Goal: Obtain resource: Download file/media

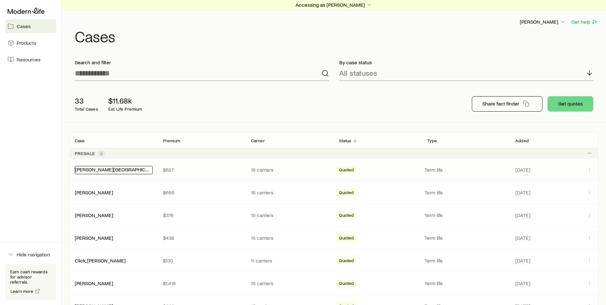
click at [97, 171] on link "[PERSON_NAME][GEOGRAPHIC_DATA]" at bounding box center [118, 169] width 86 height 6
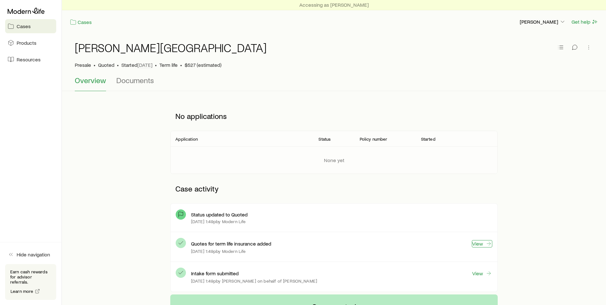
click at [486, 243] on icon at bounding box center [489, 243] width 6 height 6
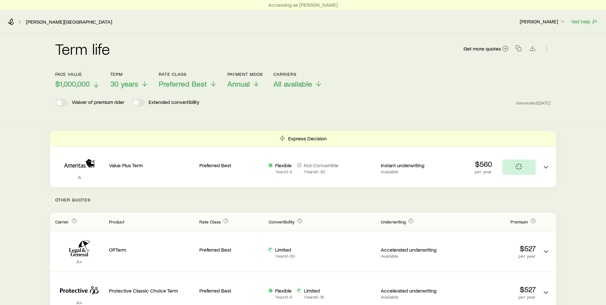
click at [94, 82] on icon at bounding box center [96, 85] width 8 height 8
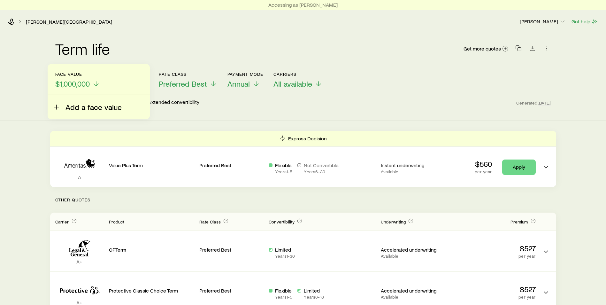
click at [86, 105] on span "Add a face value" at bounding box center [94, 107] width 56 height 9
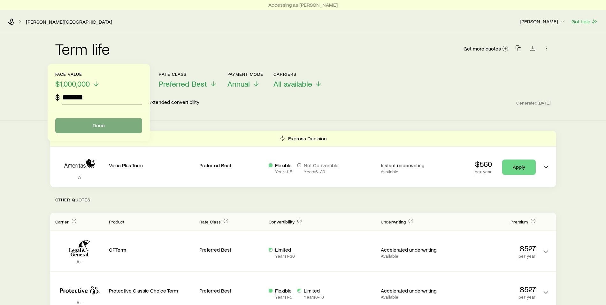
type input "*******"
click at [96, 128] on button "Done" at bounding box center [98, 125] width 87 height 15
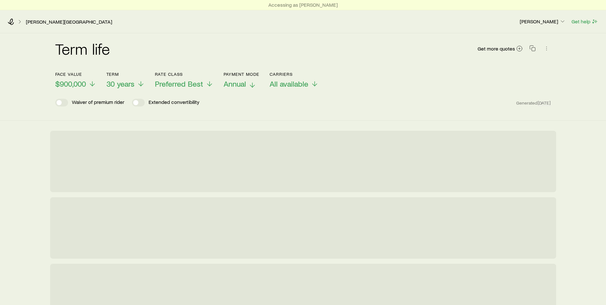
click at [244, 85] on span "Annual" at bounding box center [235, 83] width 22 height 9
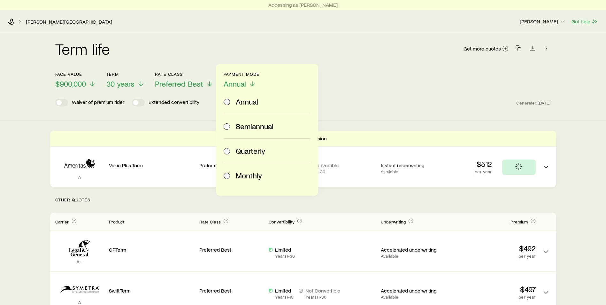
click at [239, 175] on span "Monthly" at bounding box center [249, 175] width 26 height 9
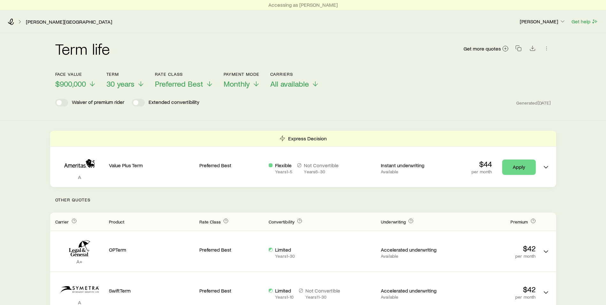
click at [409, 95] on header "Face value $900,000 Term 30 years Rate Class Preferred Best Payment Mode Monthl…" at bounding box center [303, 91] width 496 height 38
click at [135, 86] on span "30 years" at bounding box center [120, 83] width 28 height 9
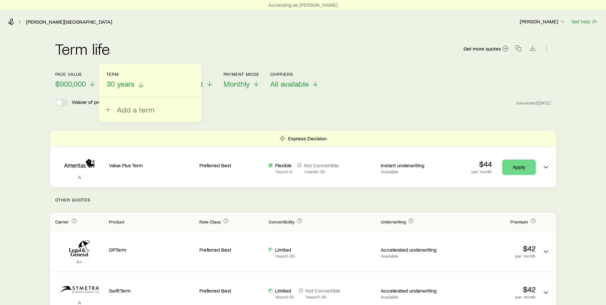
click at [122, 85] on span "30 years" at bounding box center [120, 83] width 28 height 9
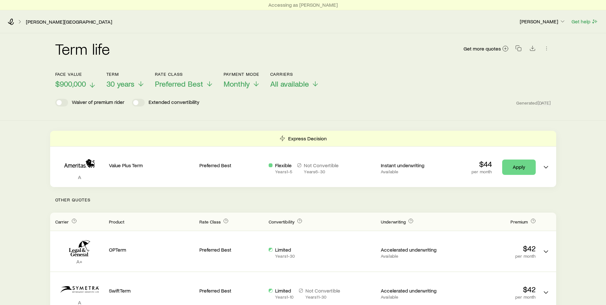
click at [59, 81] on span "$900,000" at bounding box center [70, 83] width 31 height 9
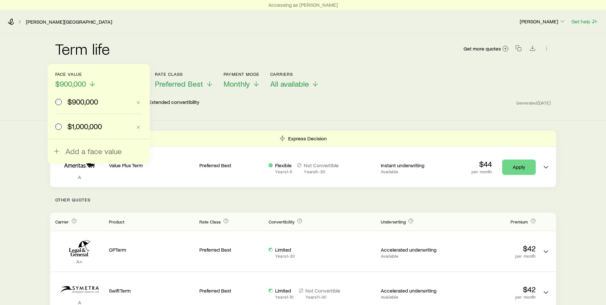
drag, startPoint x: 77, startPoint y: 125, endPoint x: 76, endPoint y: 121, distance: 4.8
click at [77, 125] on span "$1,000,000" at bounding box center [84, 126] width 35 height 9
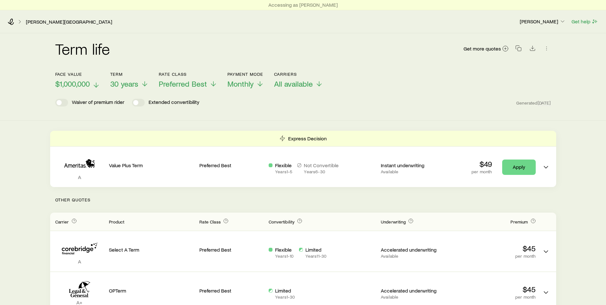
click at [81, 81] on span "$1,000,000" at bounding box center [72, 83] width 35 height 9
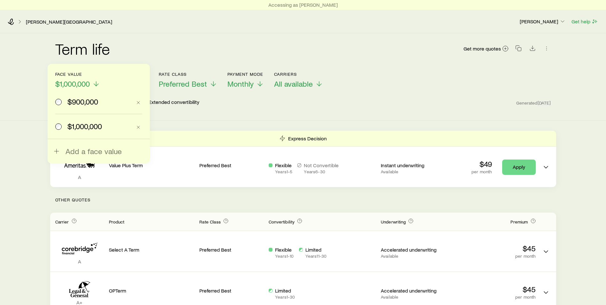
click at [81, 106] on span "$900,000" at bounding box center [82, 101] width 31 height 9
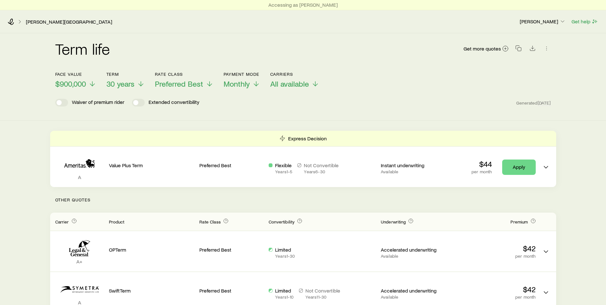
click at [408, 81] on div "Face value $900,000 Term 30 years Rate Class Preferred Best Payment Mode Monthl…" at bounding box center [303, 76] width 496 height 25
click at [536, 52] on span "Download CSV" at bounding box center [532, 49] width 9 height 6
